Goal: Answer question/provide support: Share knowledge or assist other users

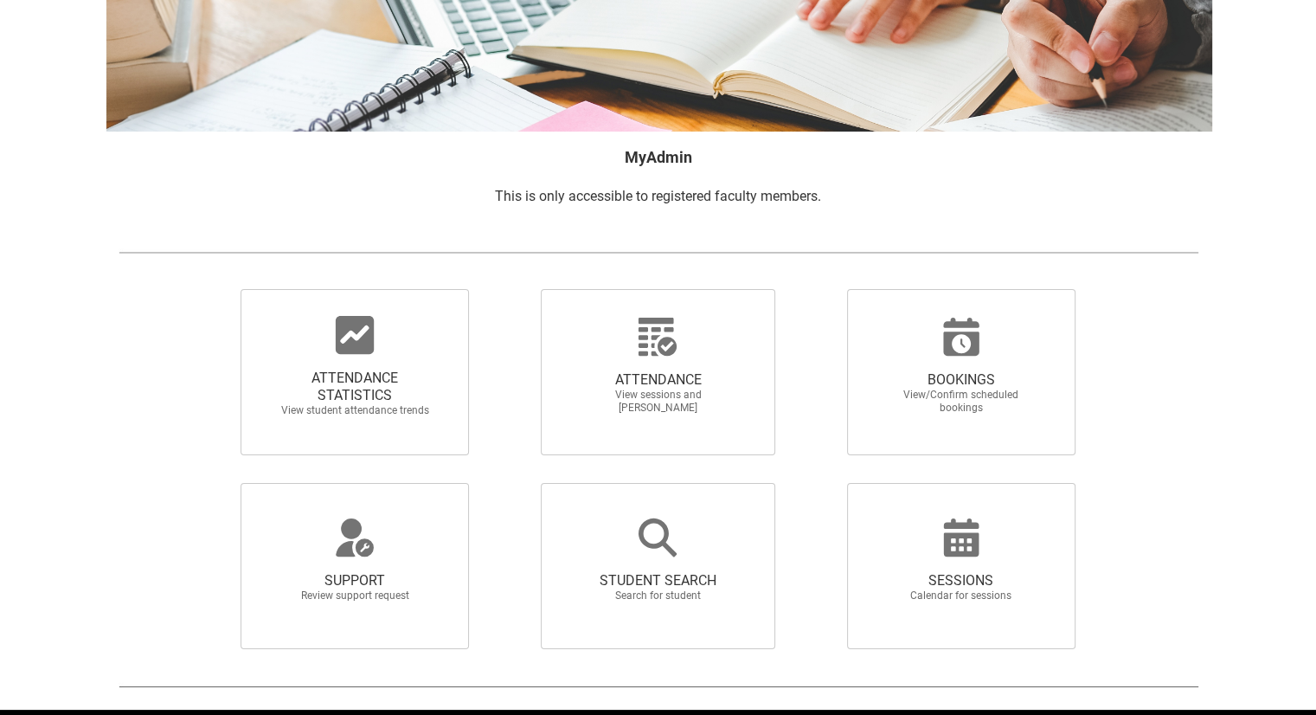
scroll to position [237, 0]
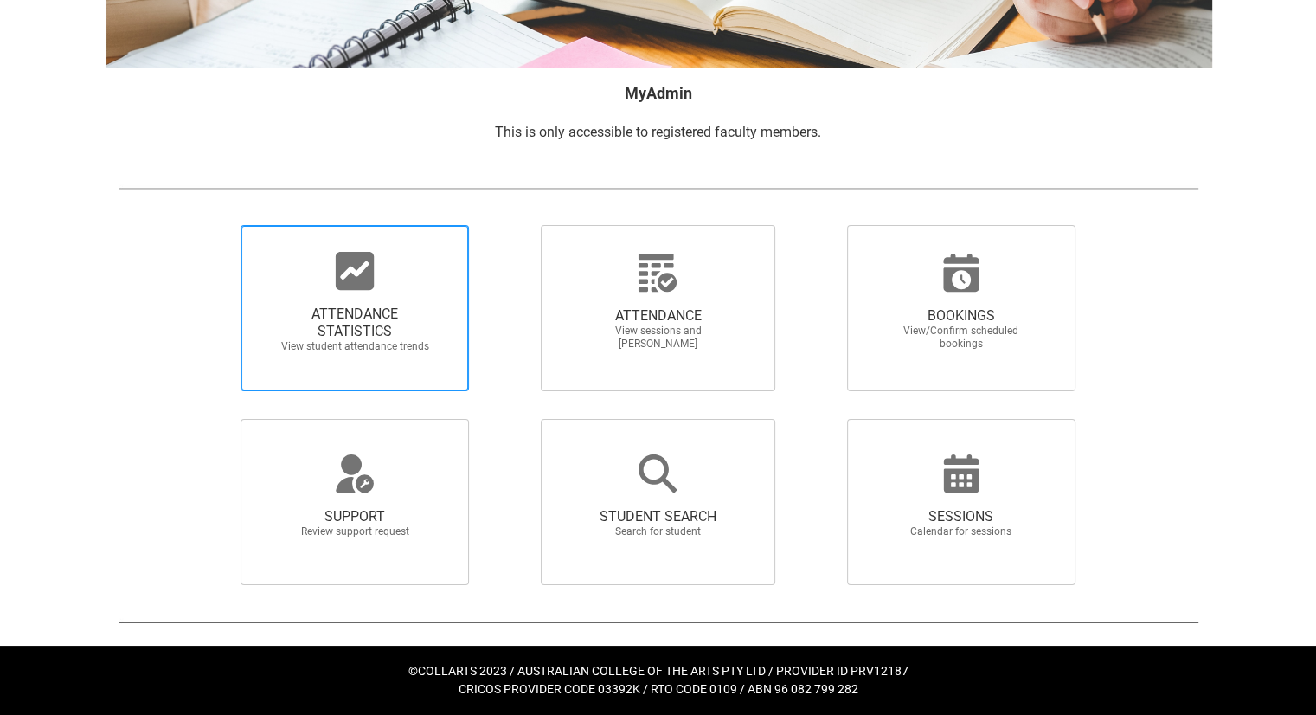
click at [327, 260] on div at bounding box center [355, 271] width 166 height 42
click at [212, 225] on input "ATTENDANCE STATISTICS View student attendance trends" at bounding box center [211, 224] width 1 height 1
radio input "true"
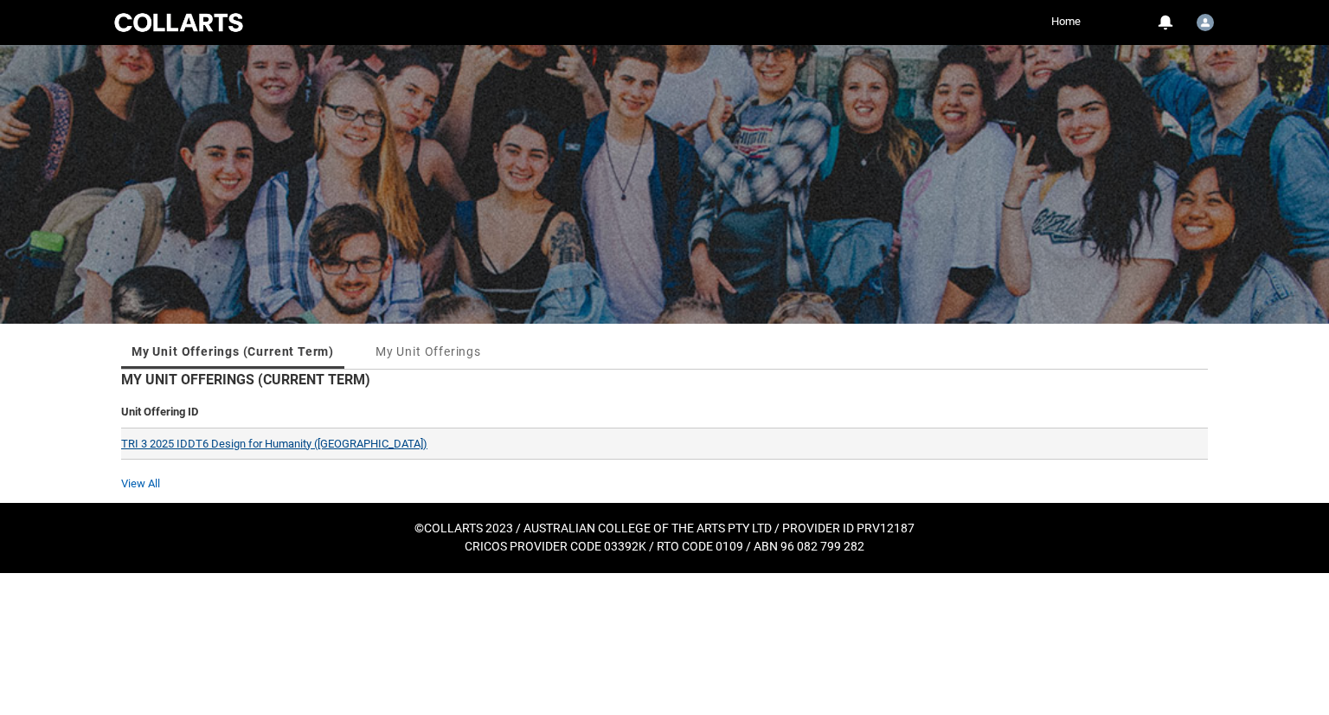
click at [224, 437] on link "TRI 3 2025 IDDT6 Design for Humanity ([GEOGRAPHIC_DATA])" at bounding box center [274, 443] width 306 height 13
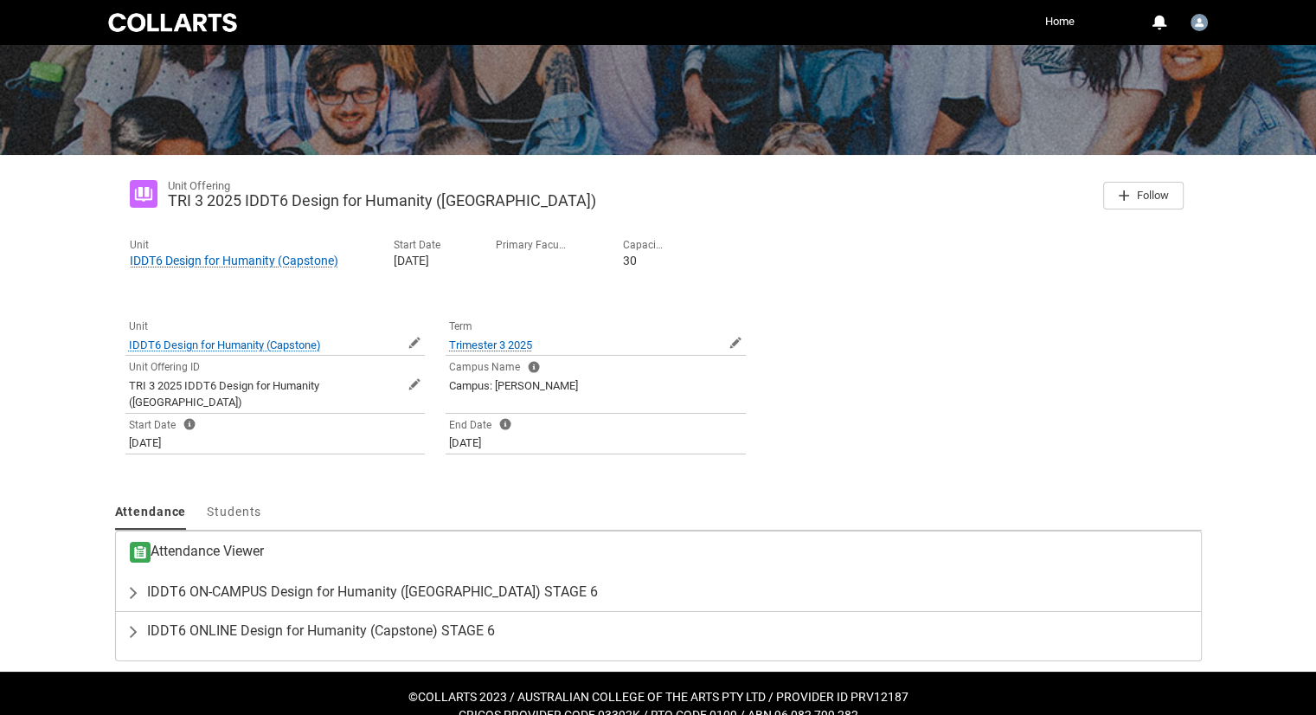
scroll to position [177, 0]
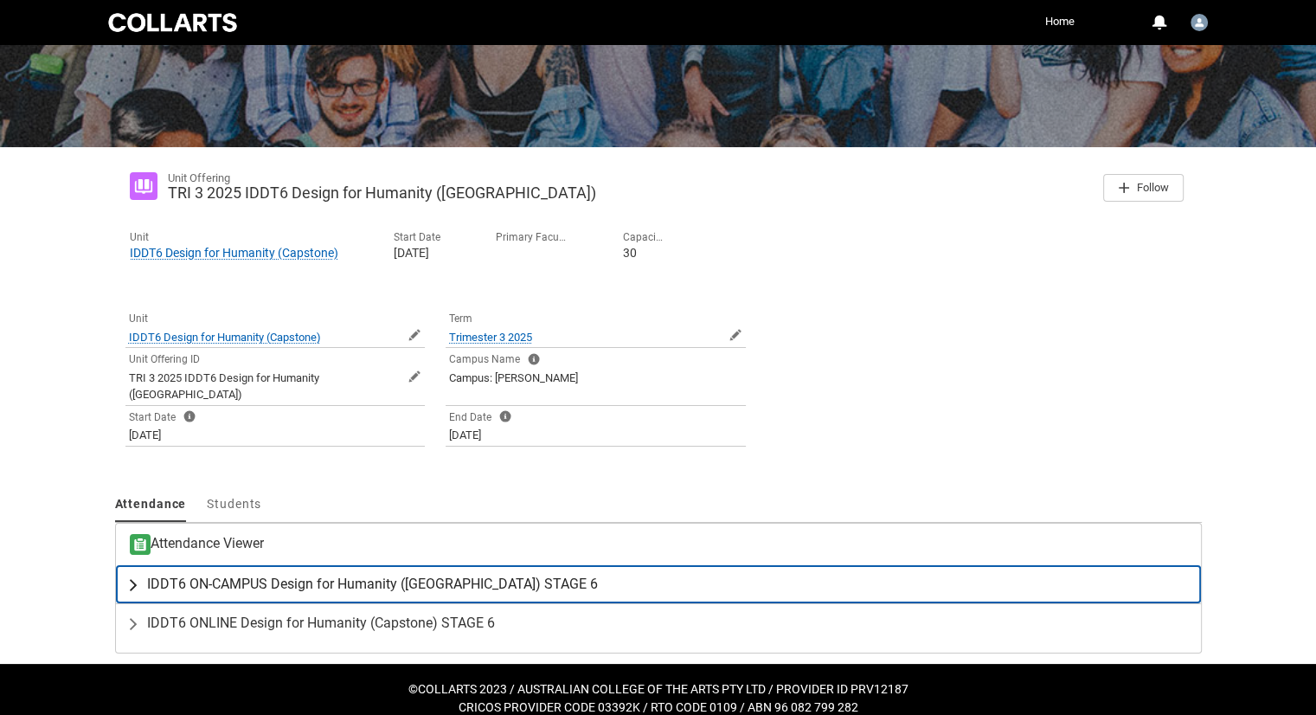
click at [328, 575] on span "IDDT6 ON-CAMPUS Design for Humanity ([GEOGRAPHIC_DATA]) STAGE 6" at bounding box center [372, 583] width 451 height 17
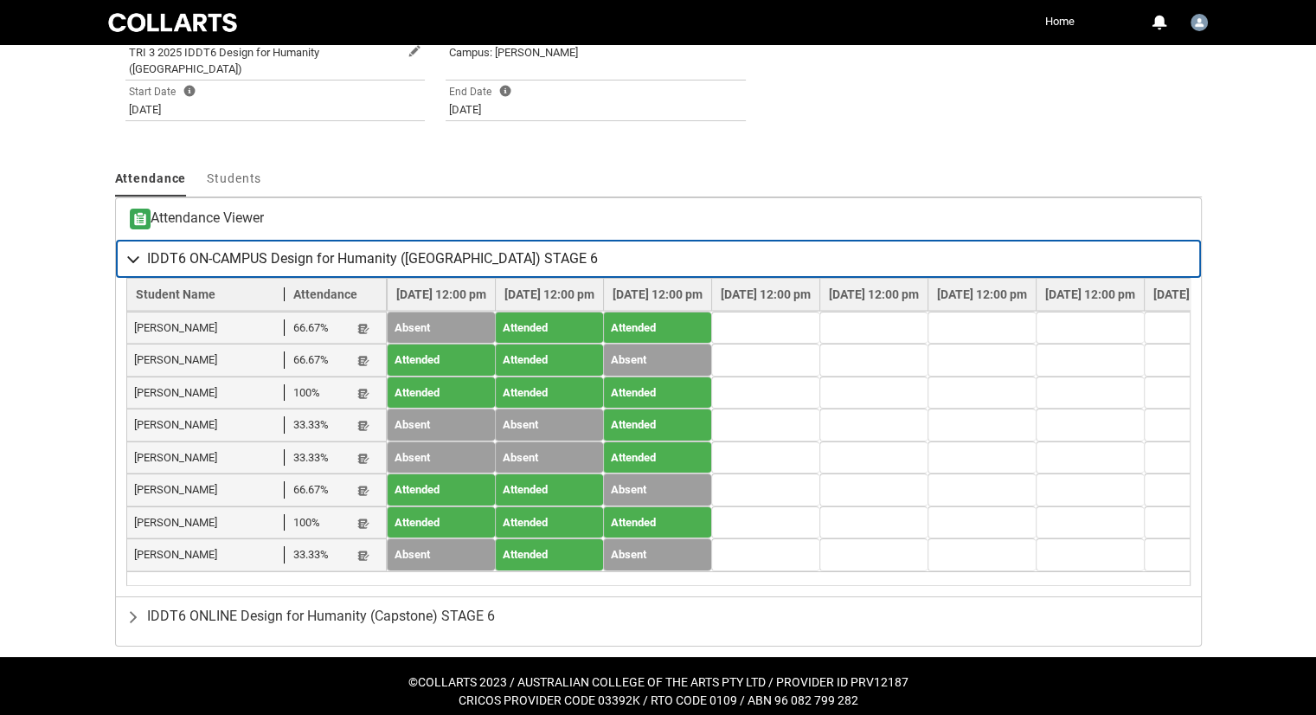
scroll to position [505, 0]
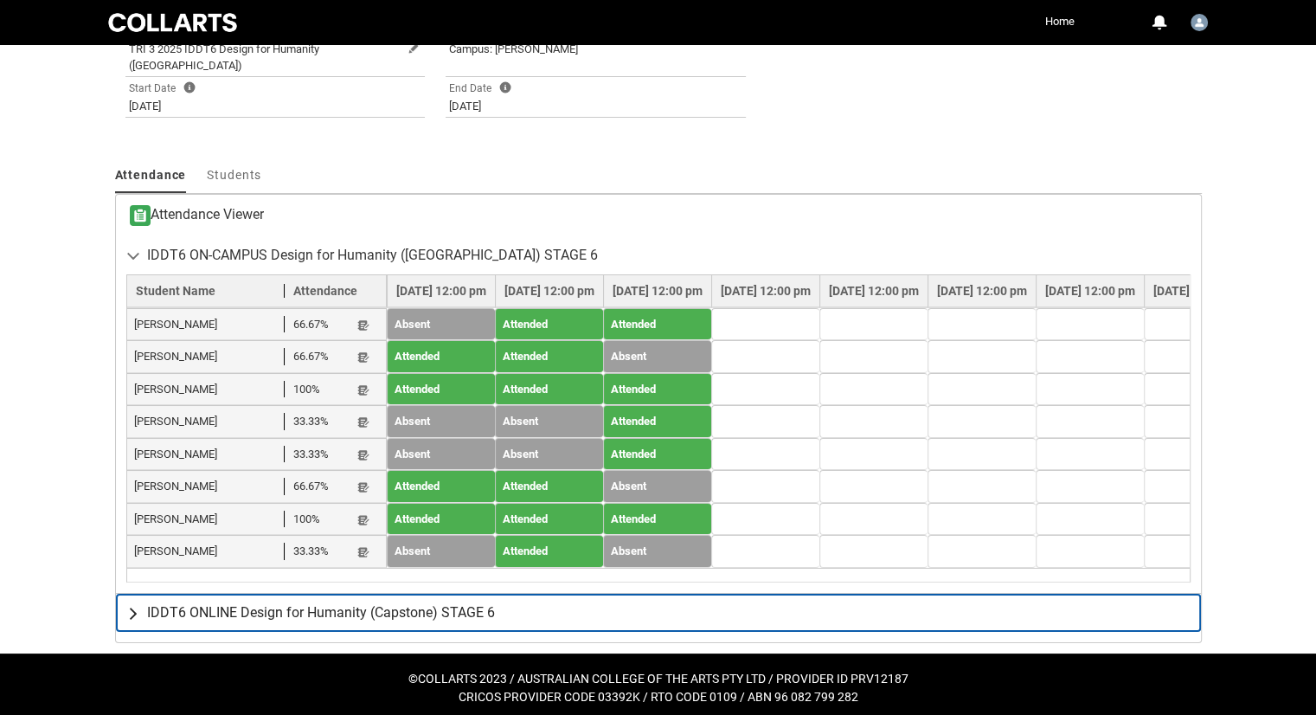
click at [234, 607] on span "IDDT6 ONLINE Design for Humanity (Capstone) STAGE 6" at bounding box center [321, 612] width 348 height 17
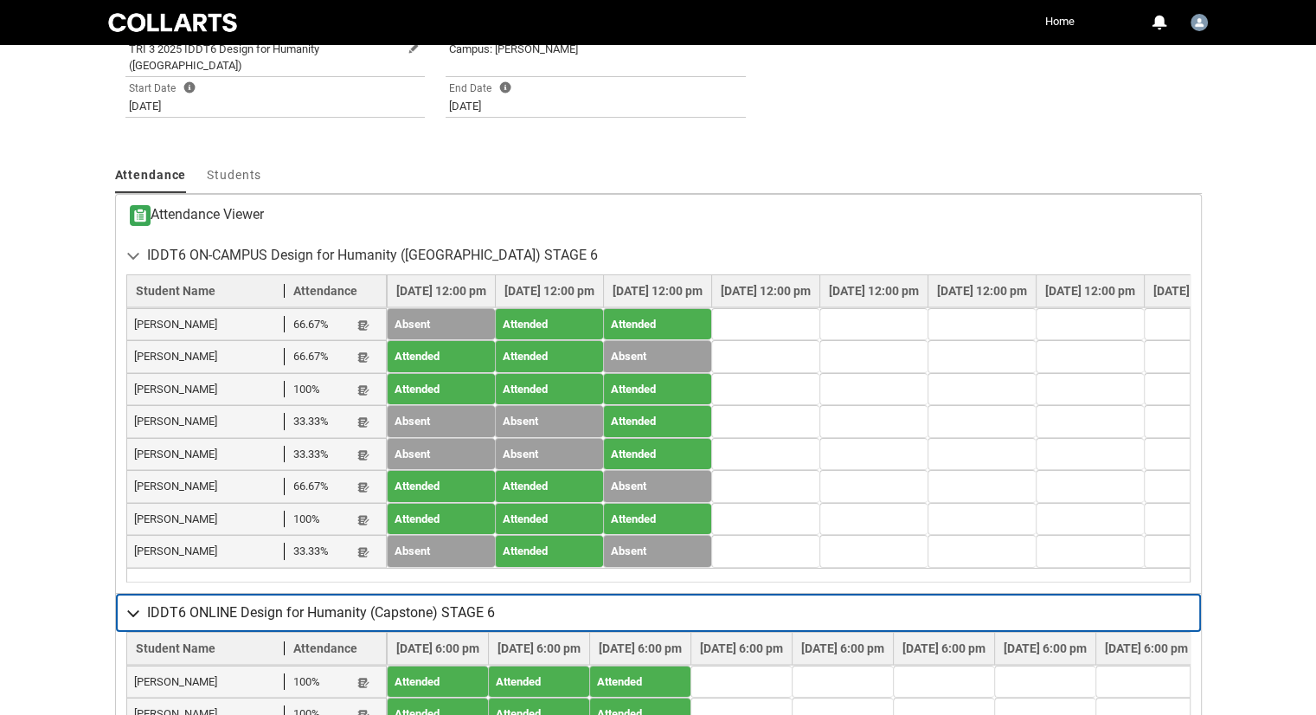
scroll to position [706, 0]
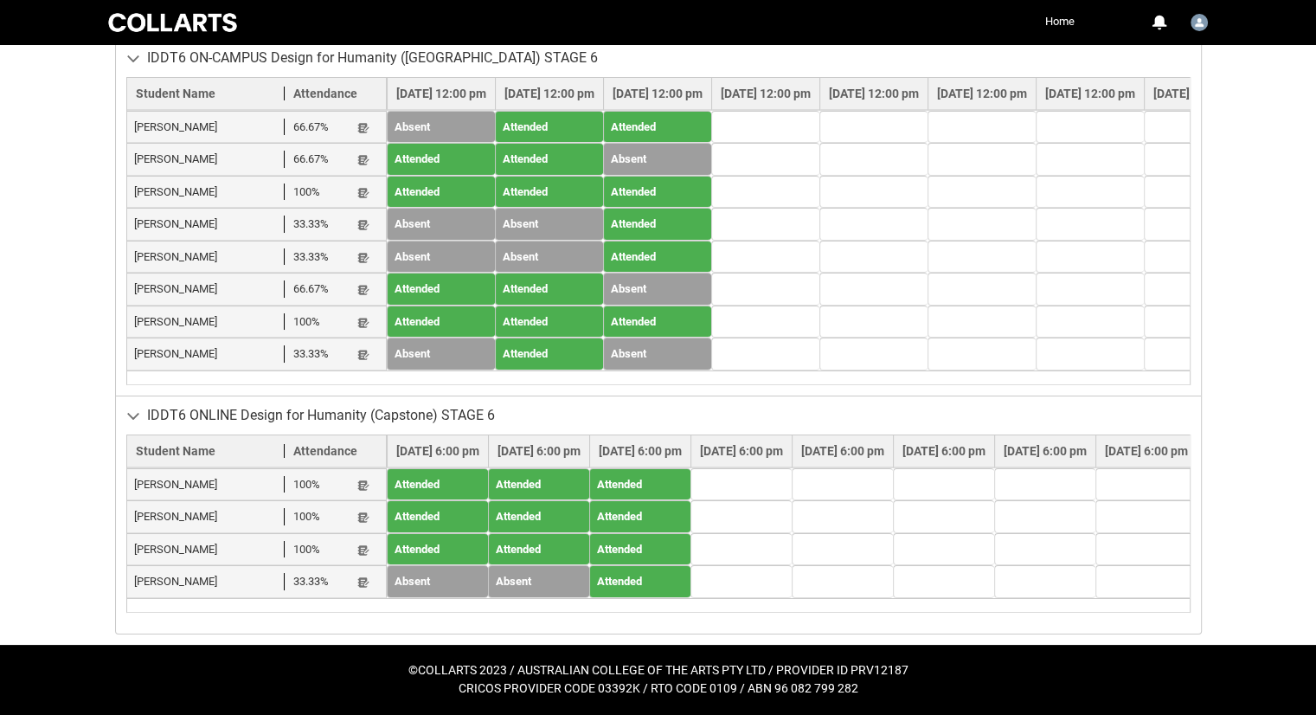
click at [679, 470] on td "Attended" at bounding box center [639, 484] width 101 height 33
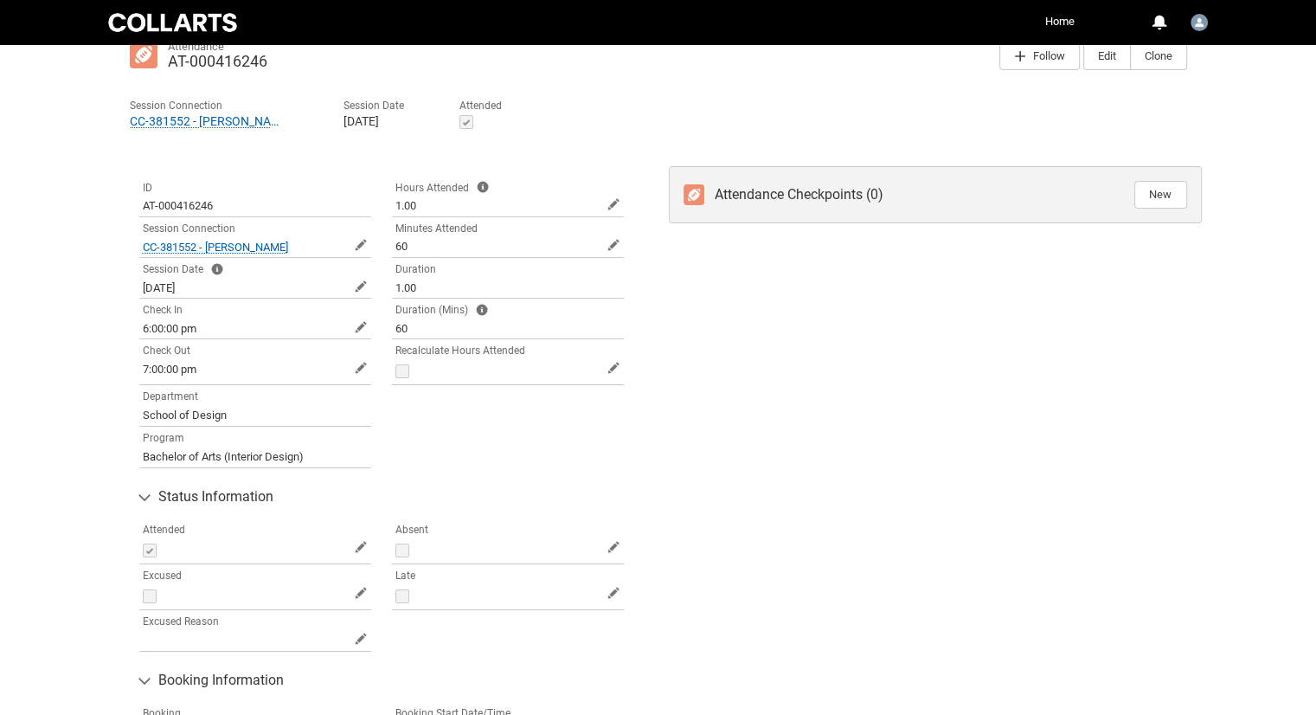
scroll to position [151, 0]
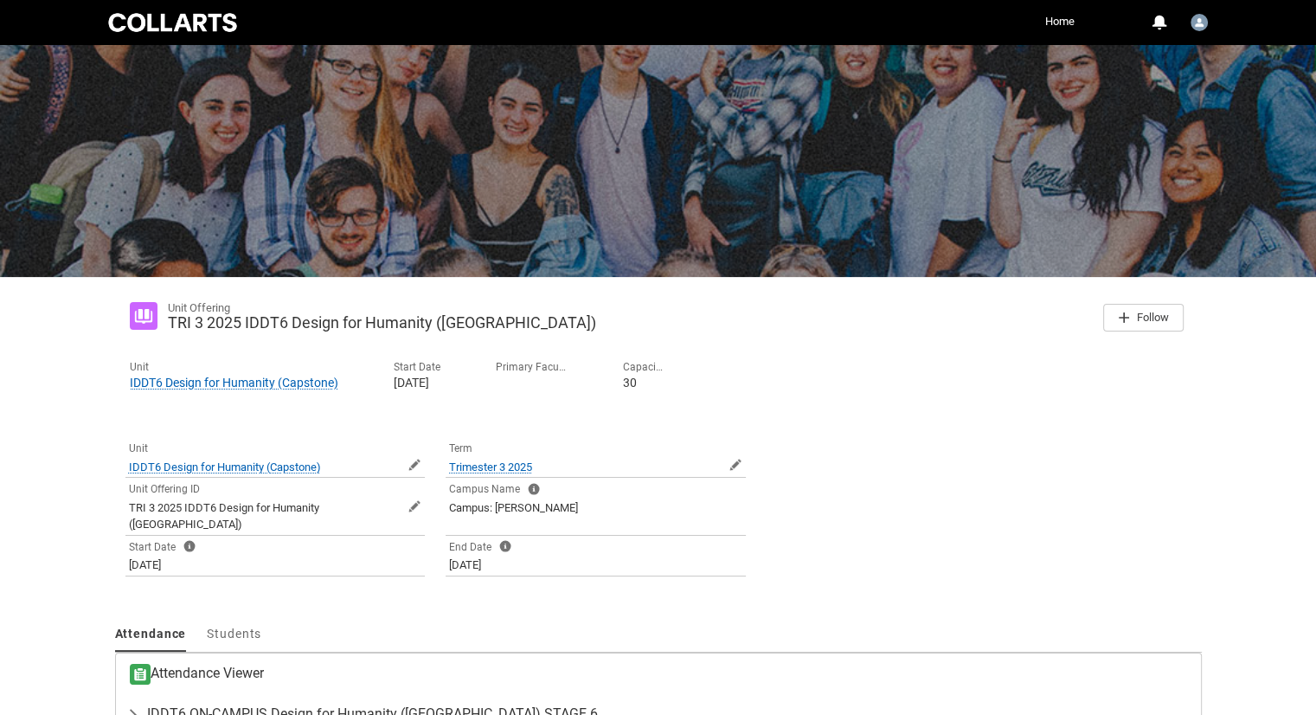
scroll to position [177, 0]
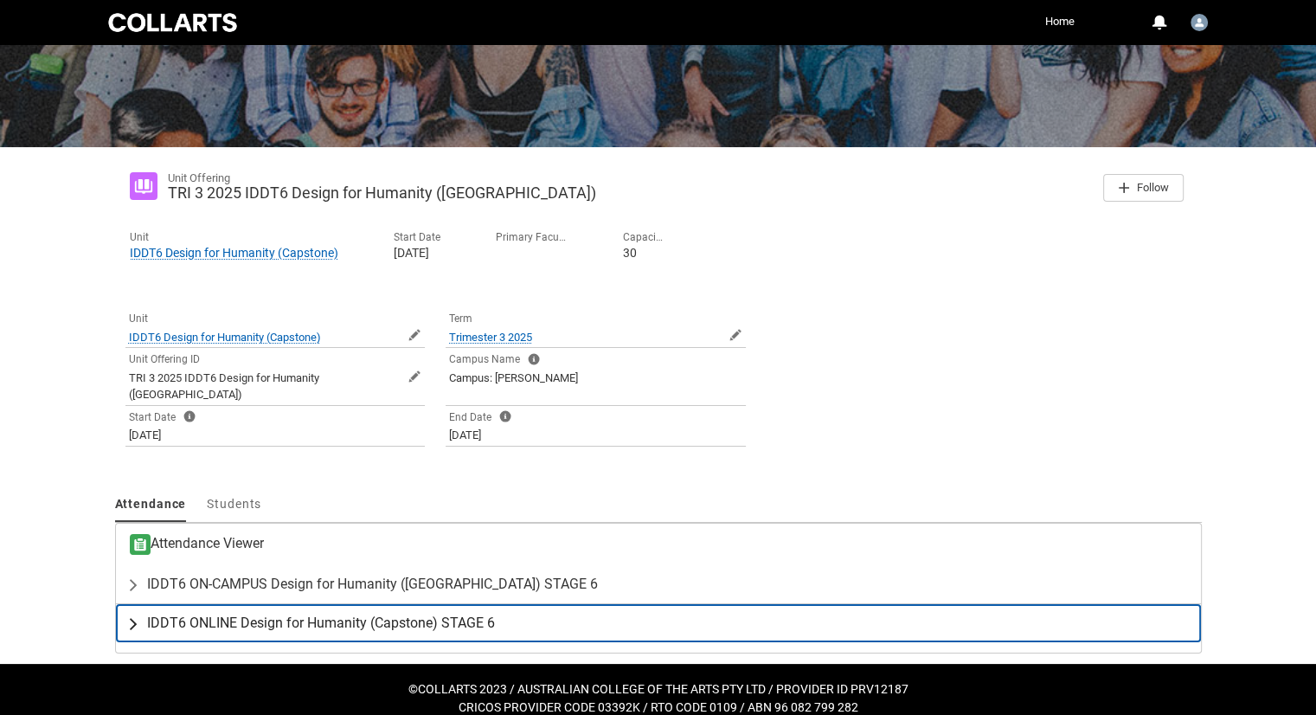
click at [325, 614] on span "IDDT6 ONLINE Design for Humanity (Capstone) STAGE 6" at bounding box center [321, 622] width 348 height 17
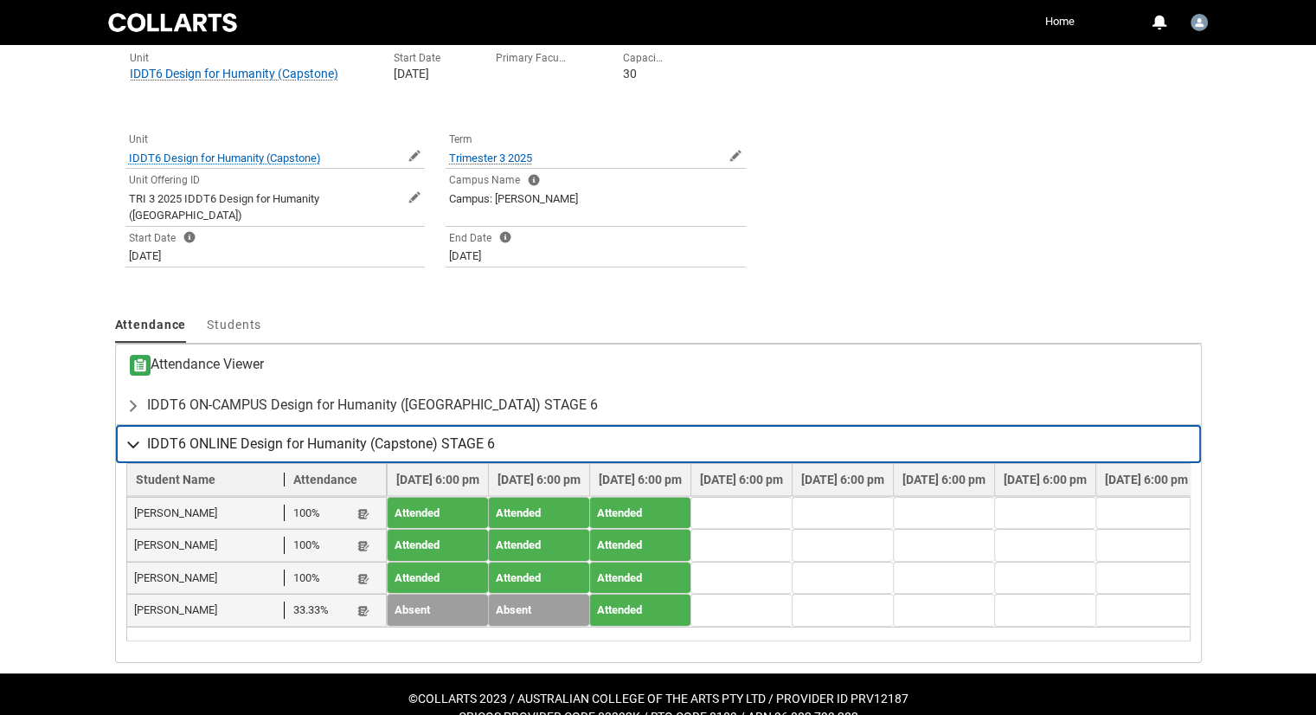
scroll to position [377, 0]
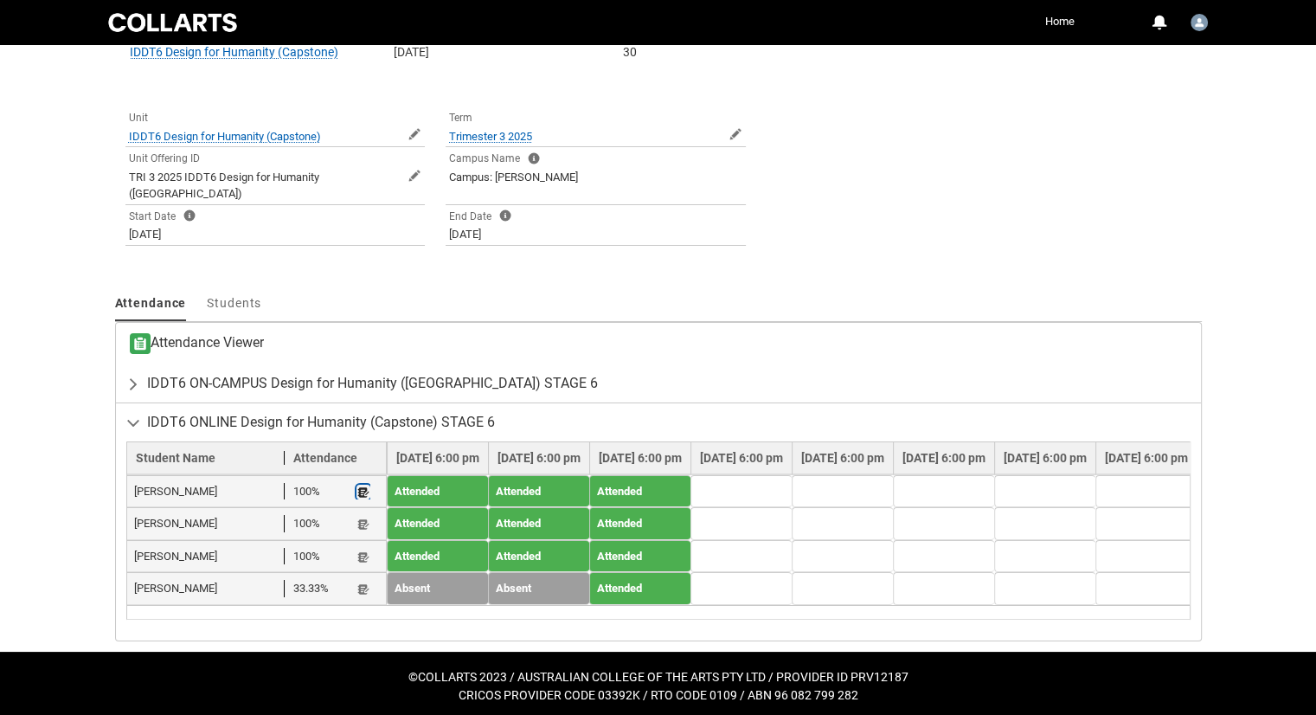
click at [364, 485] on lightning-primitive-icon "button" at bounding box center [363, 491] width 12 height 13
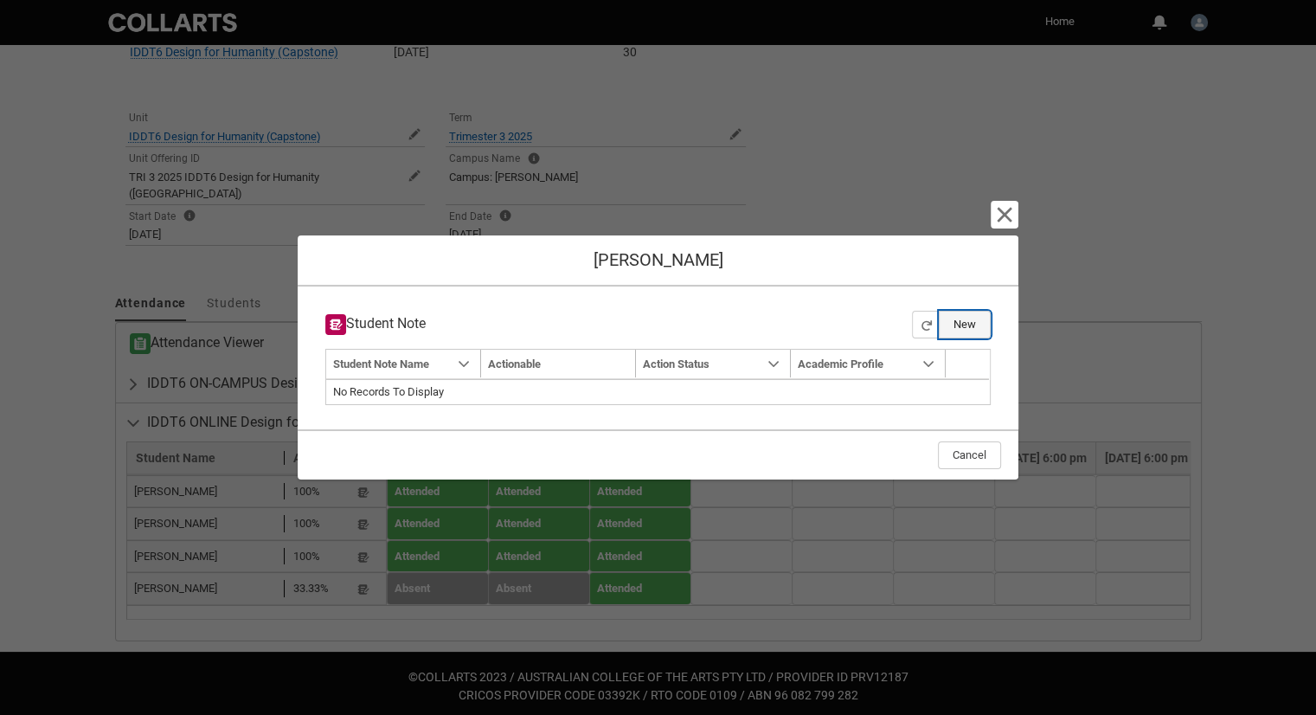
click at [965, 324] on button "New" at bounding box center [965, 325] width 52 height 28
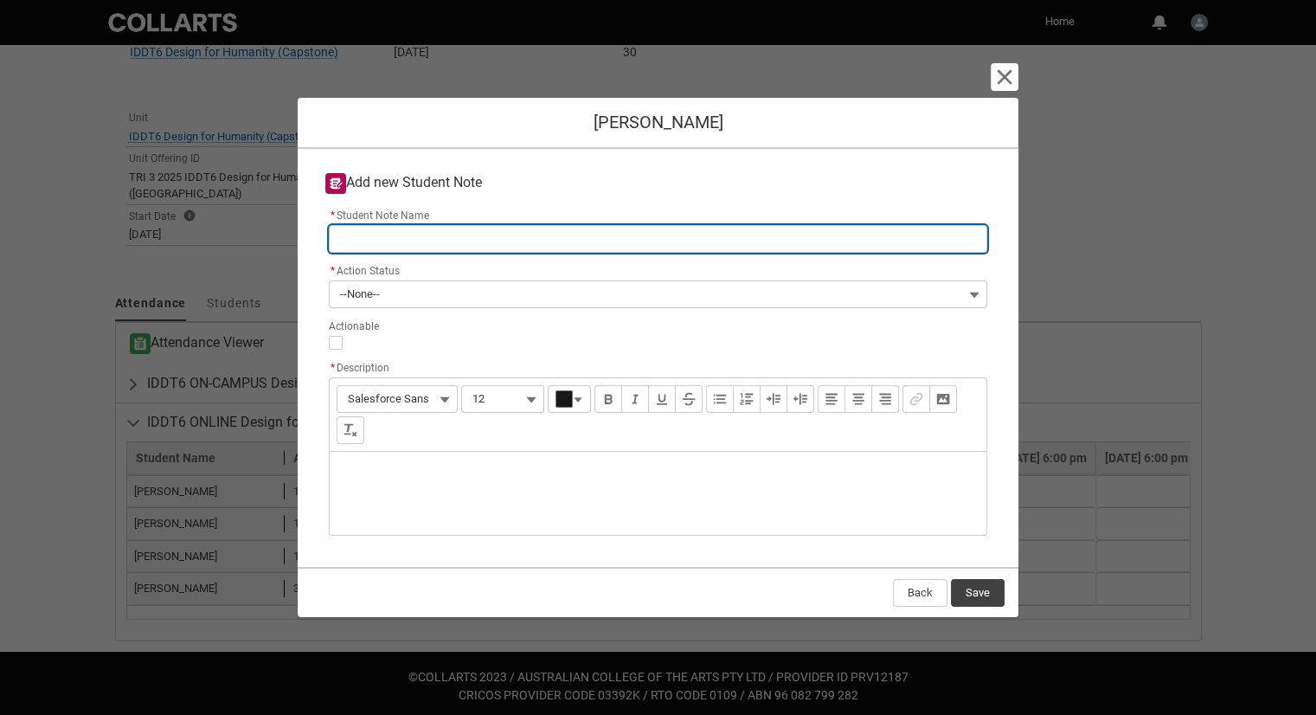
click at [485, 236] on input "* Student Note Name" at bounding box center [658, 239] width 658 height 28
type lightning-primitive-input-simple "I"
type input "I"
type lightning-primitive-input-simple "ID"
type input "ID"
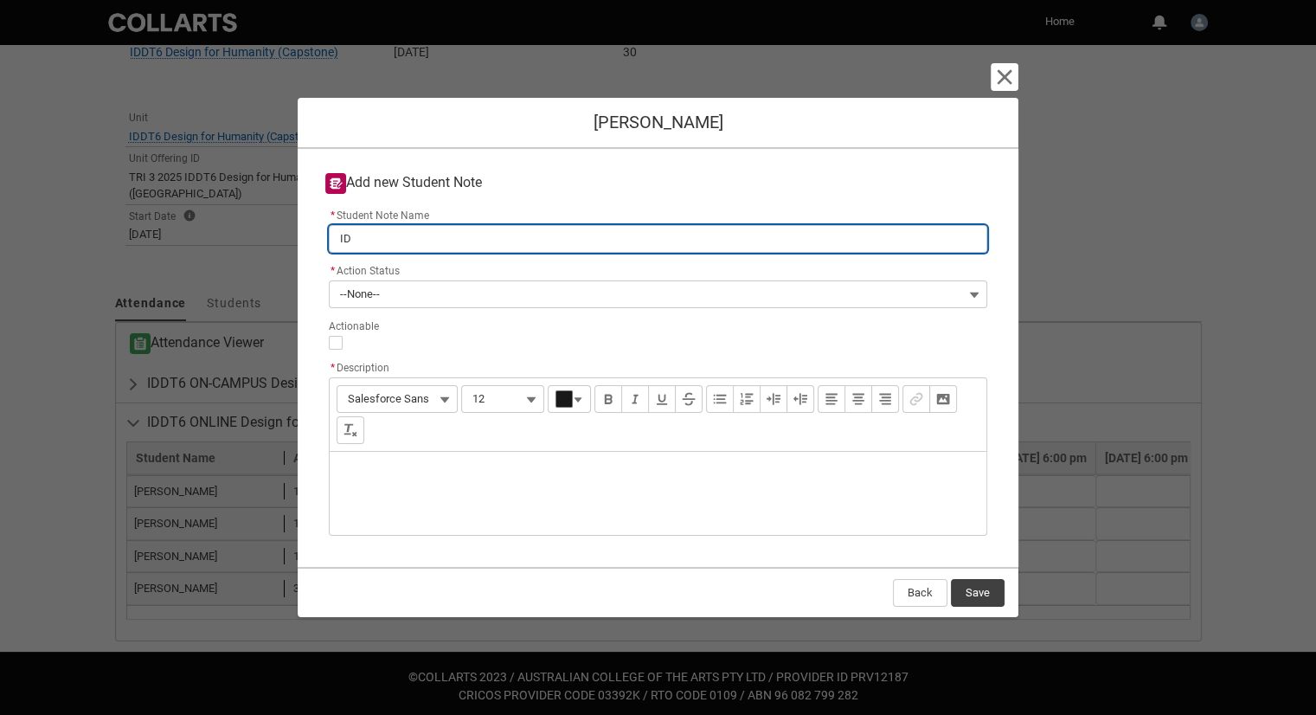
type lightning-primitive-input-simple "IDD"
type input "IDD"
type lightning-primitive-input-simple "IDDT"
type input "IDDT"
type lightning-primitive-input-simple "IDDT6"
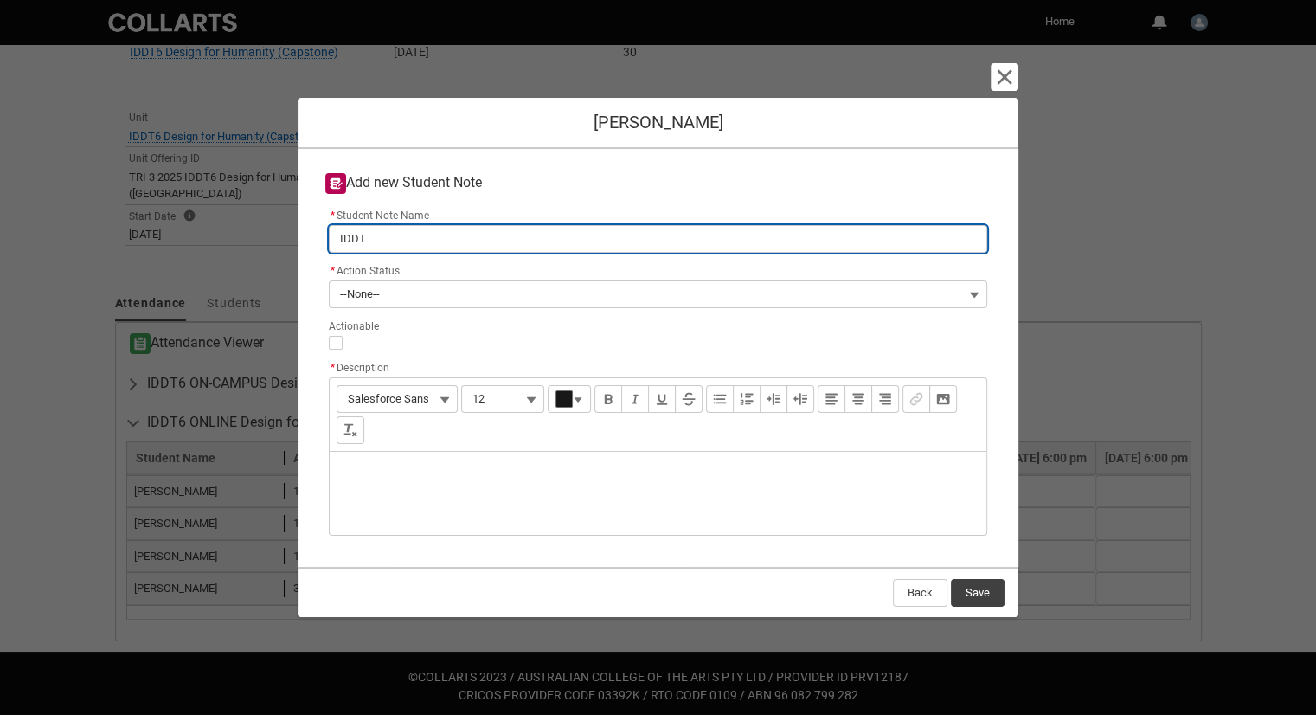
type input "IDDT6"
type lightning-primitive-input-simple "IDDT6"
type input "IDDT6"
type lightning-primitive-input-simple "IDDT6 -"
type input "IDDT6 -"
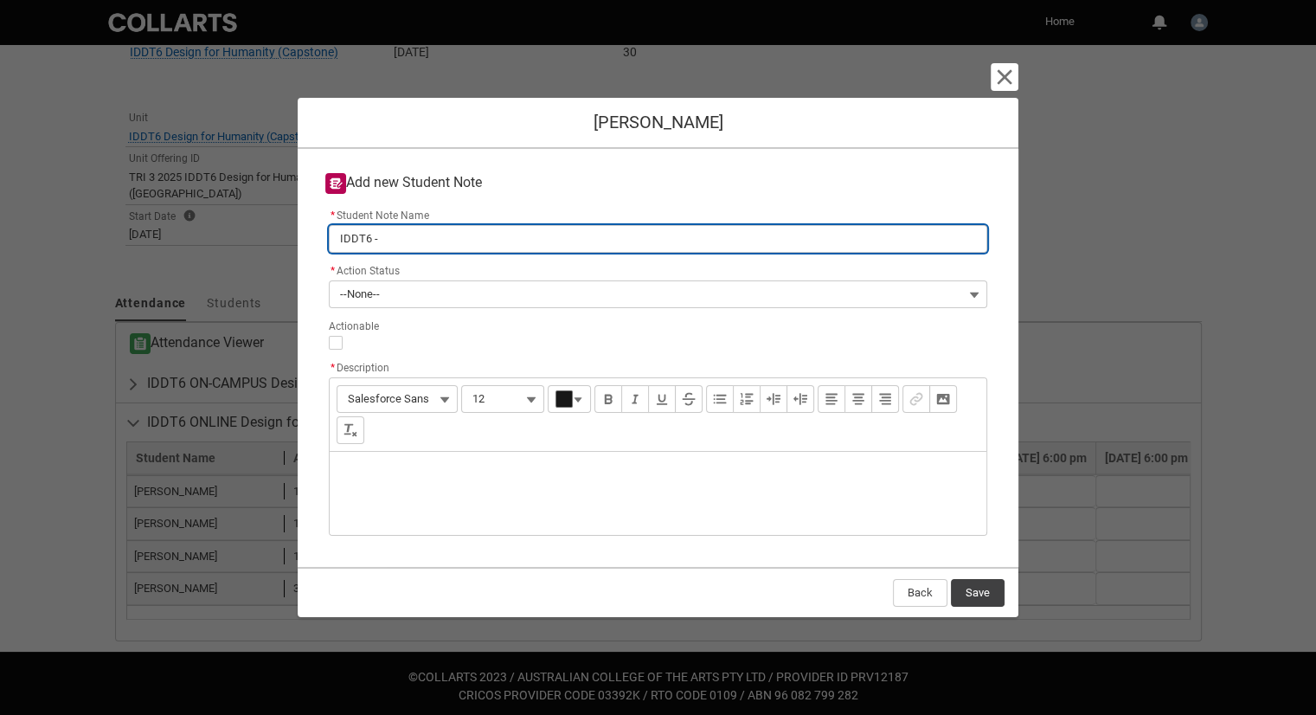
type lightning-primitive-input-simple "IDDT6 -"
type input "IDDT6 -"
type lightning-primitive-input-simple "IDDT6 - O"
type input "IDDT6 - O"
type lightning-primitive-input-simple "IDDT6 - Oh"
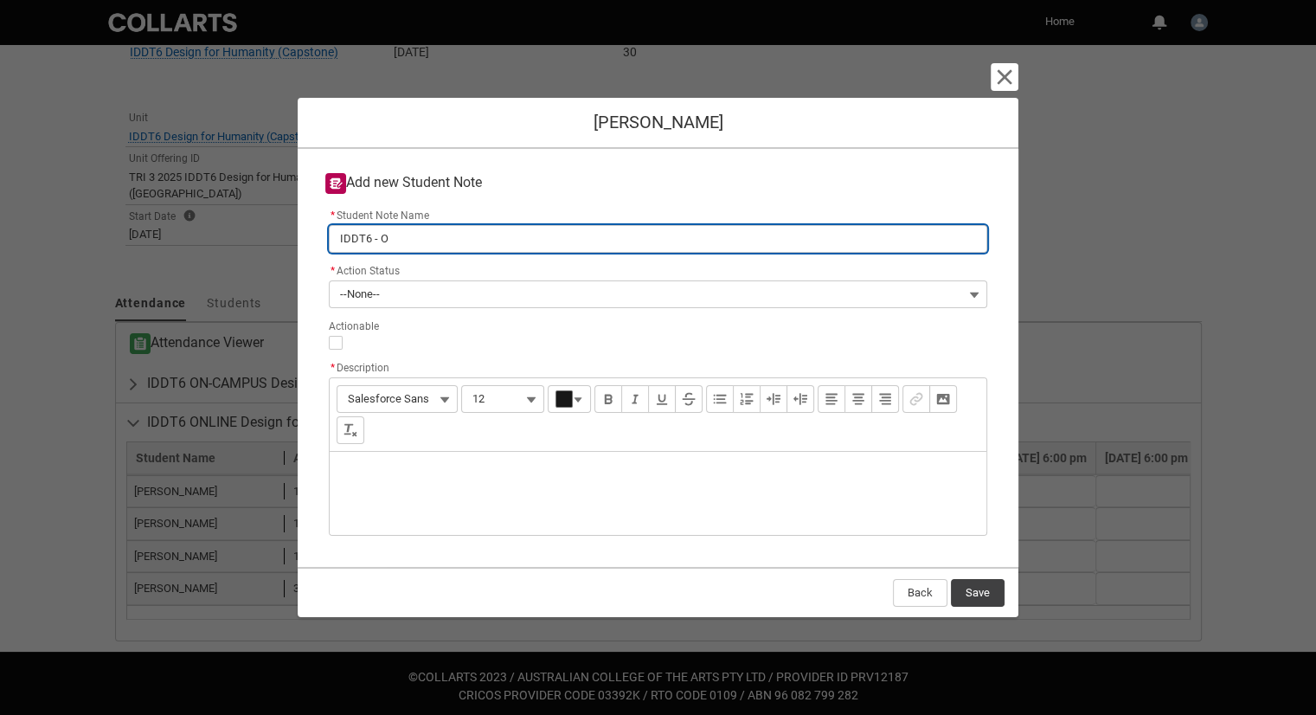
type input "IDDT6 - Oh"
type lightning-primitive-input-simple "IDDT6 - O"
type input "IDDT6 - O"
type lightning-primitive-input-simple "IDDT6 - Ot"
type input "IDDT6 - Ot"
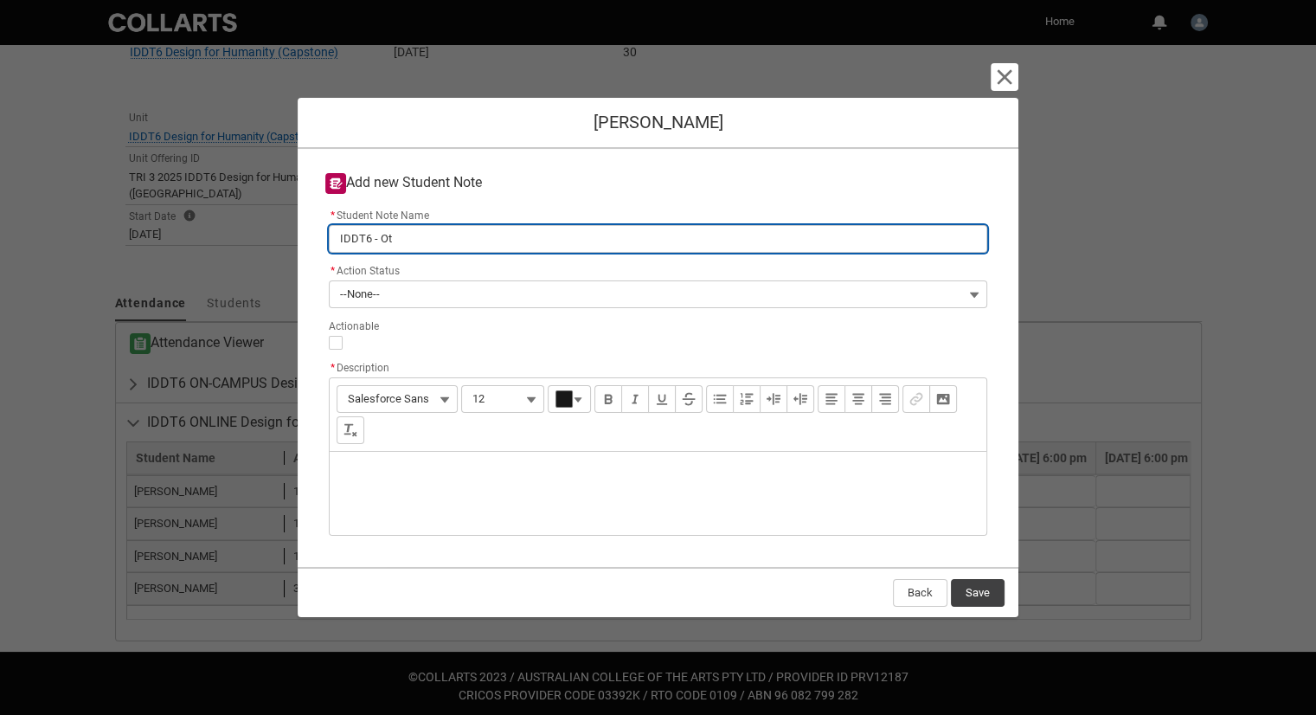
type lightning-primitive-input-simple "IDDT6 - Oth"
type input "IDDT6 - Oth"
type lightning-primitive-input-simple "IDDT6 - Othe"
type input "IDDT6 - Othe"
type lightning-primitive-input-simple "IDDT6 - Other"
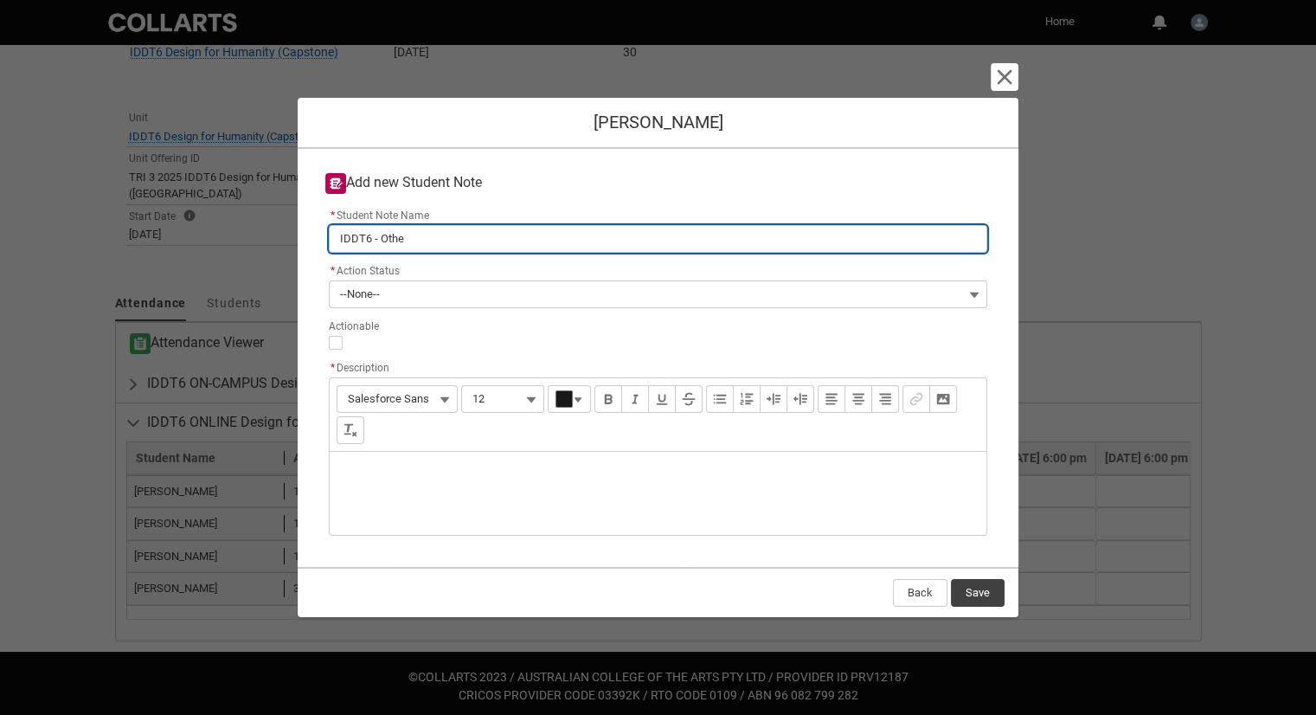
type input "IDDT6 - Other"
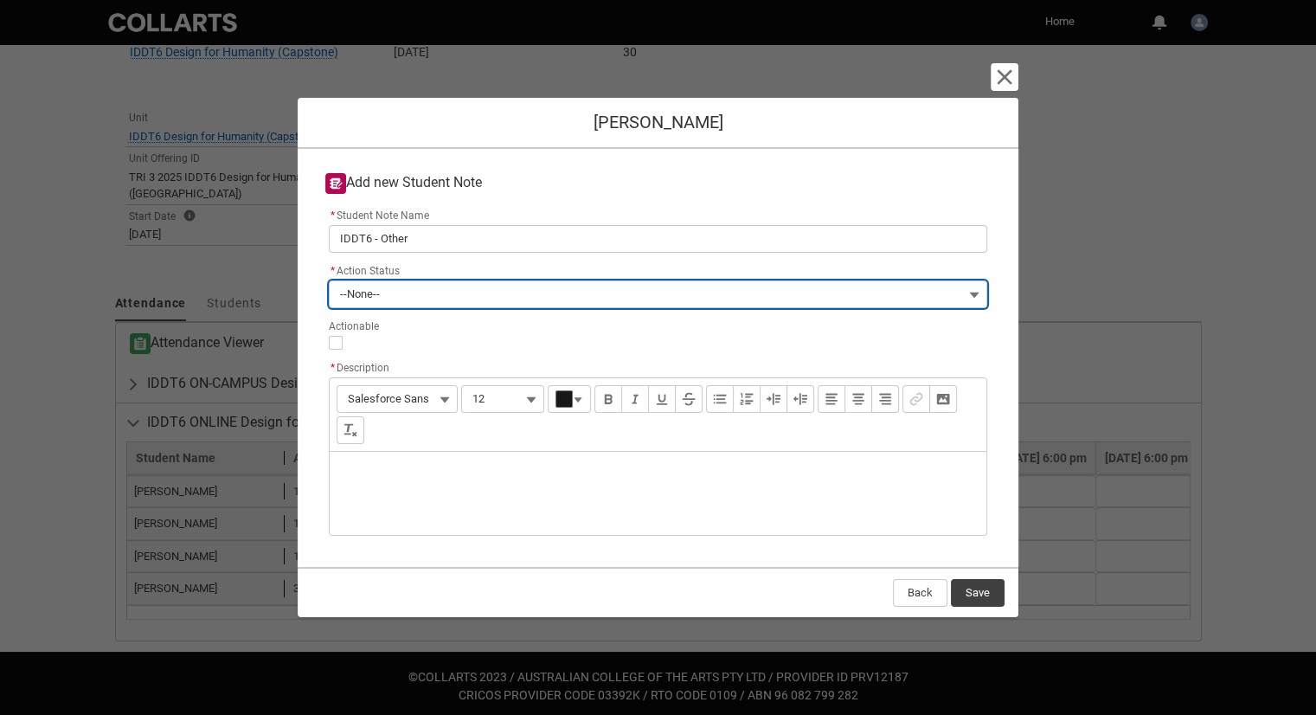
click at [486, 287] on button "--None--" at bounding box center [658, 294] width 658 height 28
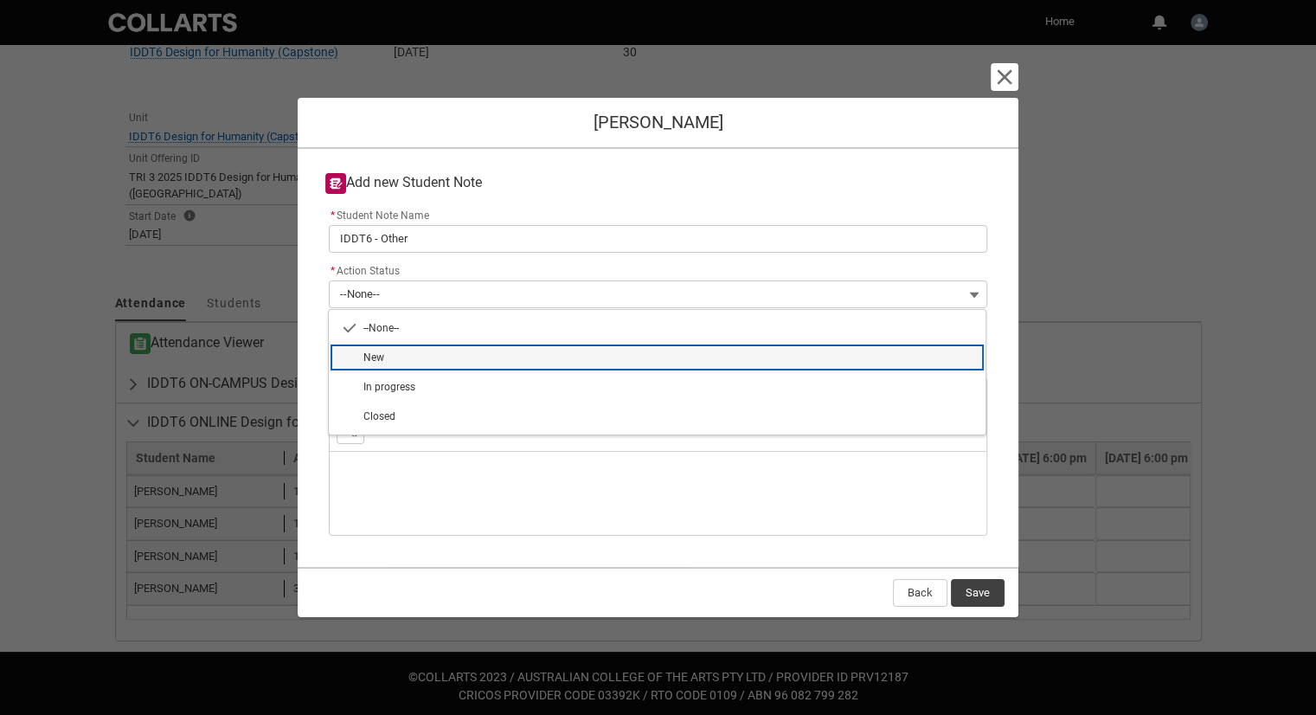
click at [440, 363] on span "New" at bounding box center [669, 358] width 612 height 16
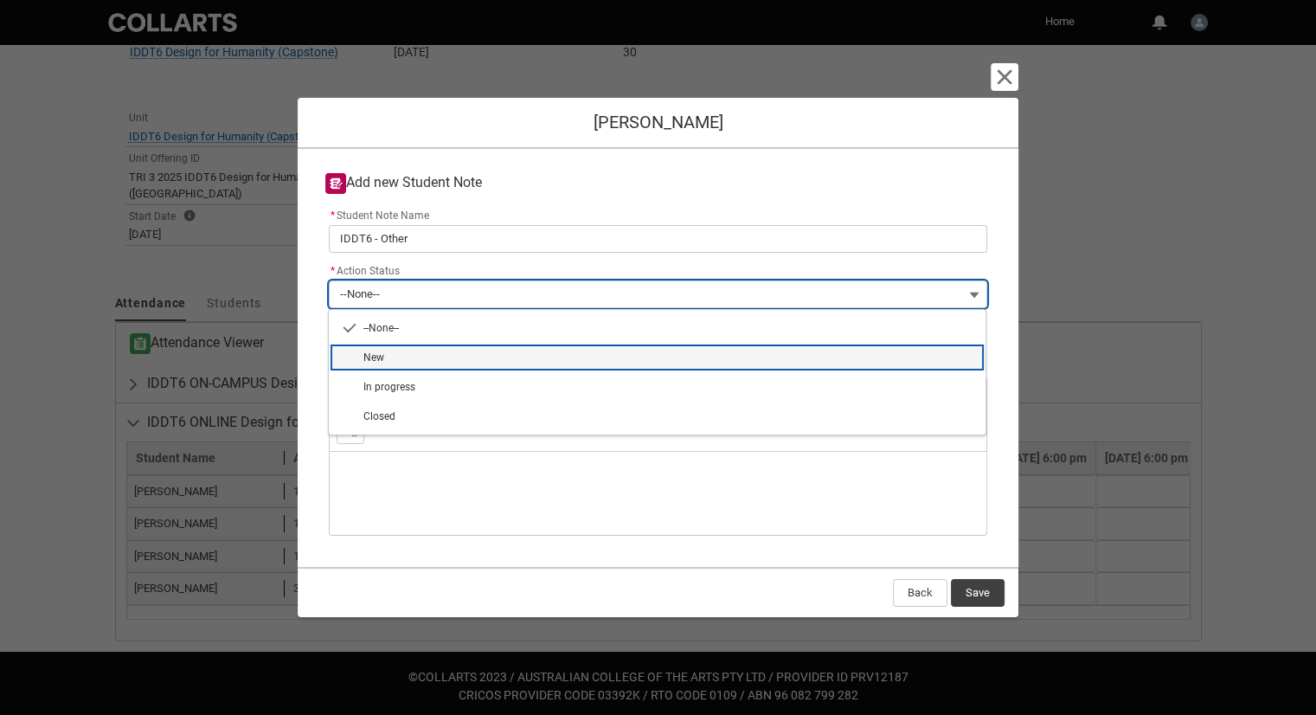
type lightning-combobox "New"
type lightning-picklist "New"
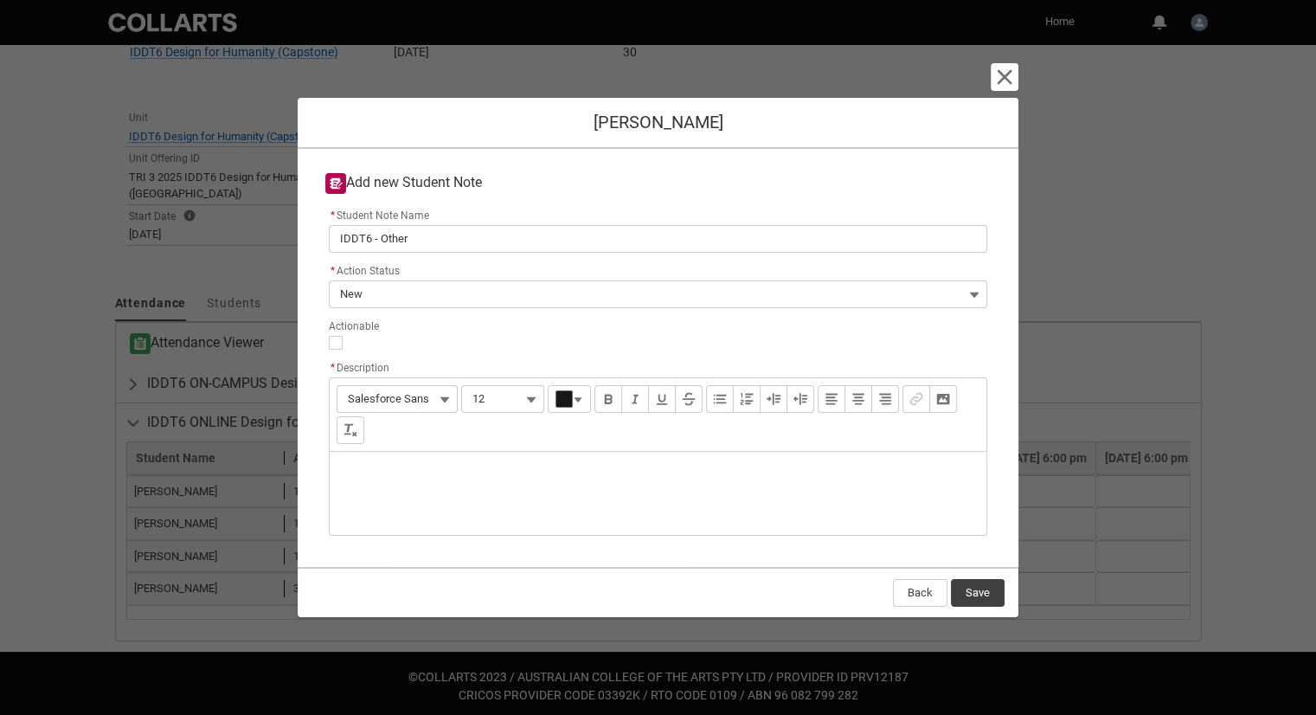
click at [429, 347] on div at bounding box center [658, 343] width 658 height 14
click at [434, 476] on div "Description" at bounding box center [658, 493] width 657 height 83
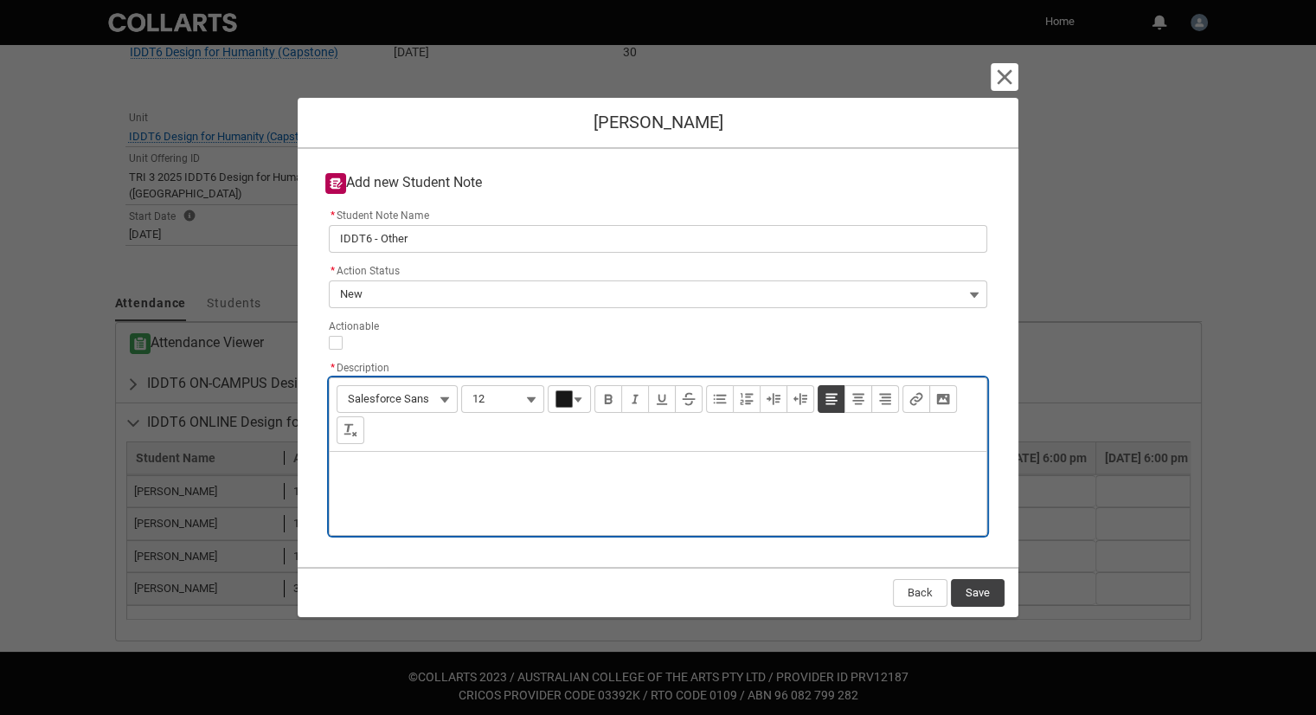
type lightning-input-rich-text "<p>L</p>"
click at [497, 472] on p "Low engagement during class, not returning emails checking in." at bounding box center [658, 474] width 629 height 17
click at [456, 475] on p "Low engagement during class, appears to have not completed group work allocated…" at bounding box center [658, 474] width 629 height 17
click at [497, 473] on p "Low engagement during class, appears to have not completed group work allocated…" at bounding box center [658, 474] width 629 height 17
click at [491, 472] on p "Low engagement during class, appears to have not completed group work allocated…" at bounding box center [658, 474] width 629 height 17
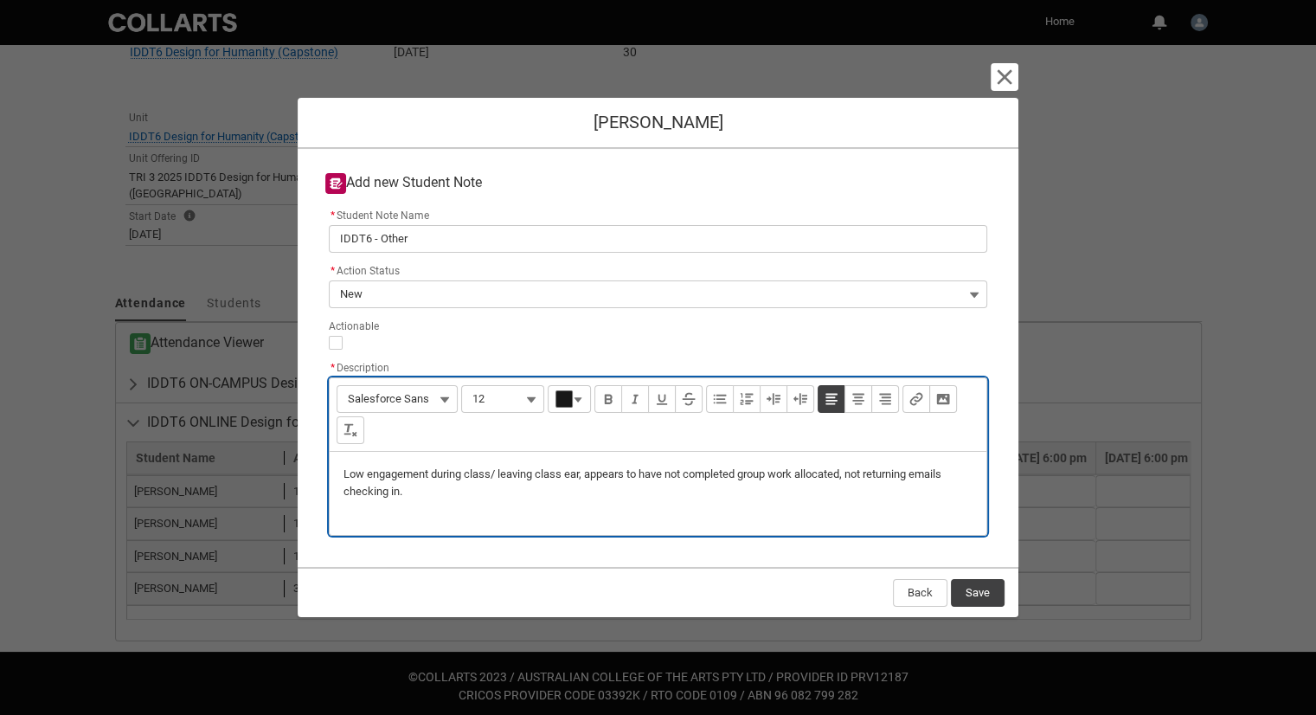
type lightning-input-rich-text "<p>Low engagement during class/ leaving class early, appears to have not comple…"
click at [458, 499] on div "Low engagement during class/ leaving class early, appears to have not completed…" at bounding box center [658, 493] width 657 height 83
click at [983, 592] on button "Save" at bounding box center [978, 593] width 54 height 28
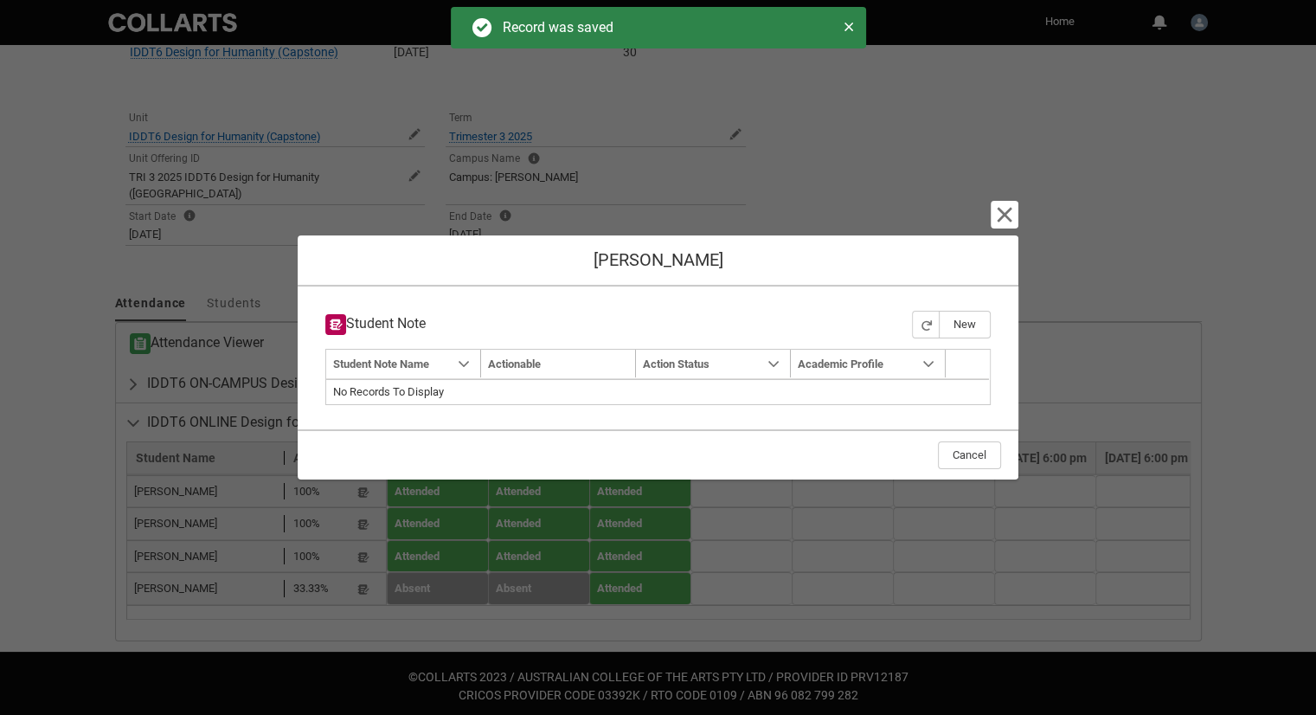
type input "179"
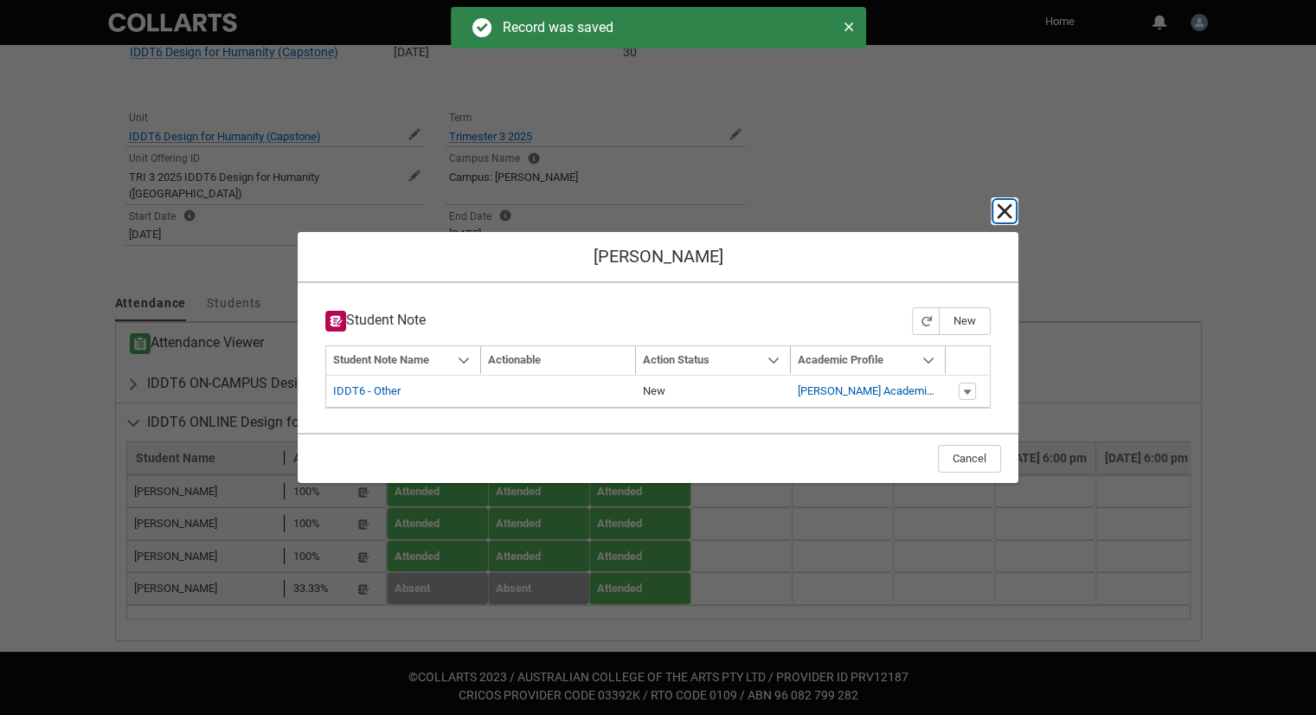
click at [1007, 213] on lightning-primitive-icon "button" at bounding box center [1004, 211] width 21 height 21
